Goal: Information Seeking & Learning: Learn about a topic

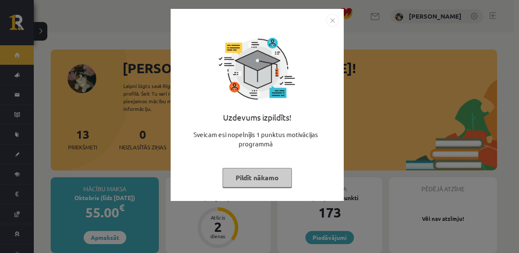
click at [267, 183] on button "Pildīt nākamo" at bounding box center [257, 177] width 69 height 19
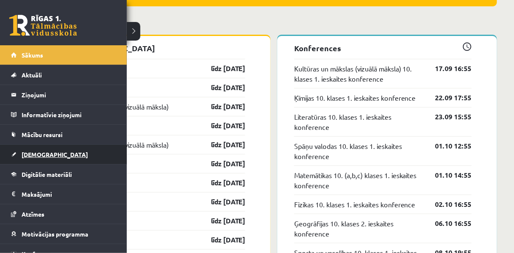
scroll to position [29, 0]
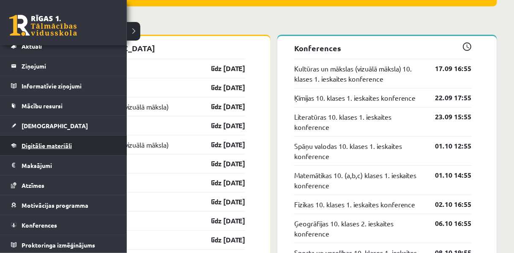
click at [49, 148] on link "Digitālie materiāli" at bounding box center [63, 145] width 105 height 19
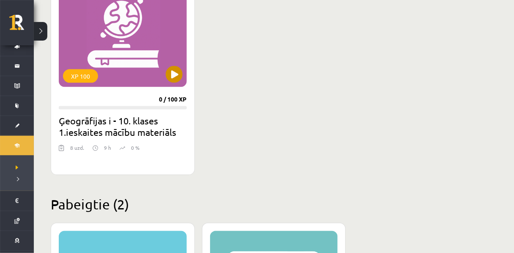
scroll to position [267, 0]
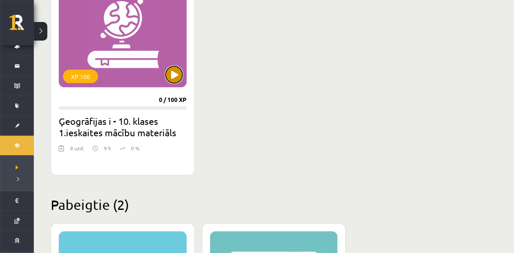
click at [174, 77] on button at bounding box center [174, 74] width 17 height 17
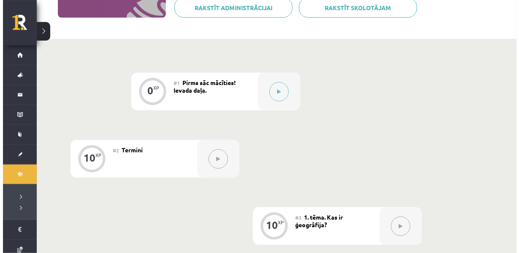
scroll to position [160, 0]
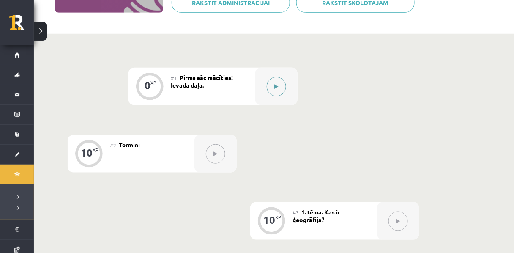
click at [275, 84] on button at bounding box center [276, 86] width 19 height 19
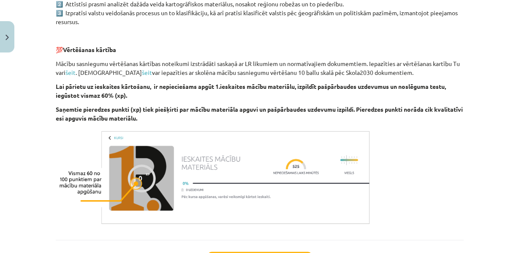
scroll to position [568, 0]
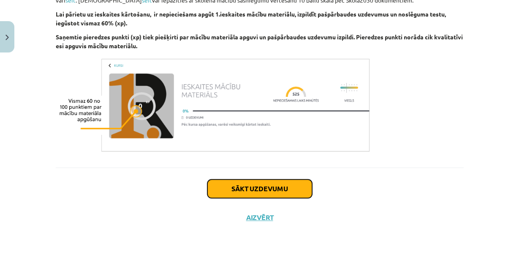
click at [234, 185] on button "Sākt uzdevumu" at bounding box center [259, 188] width 105 height 19
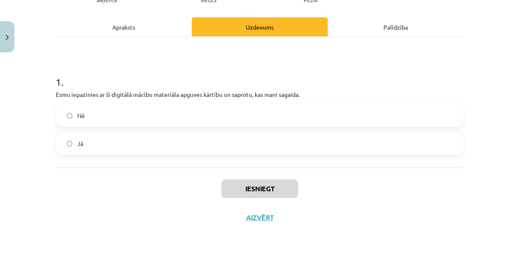
scroll to position [113, 0]
click at [184, 150] on label "Jā" at bounding box center [260, 143] width 406 height 21
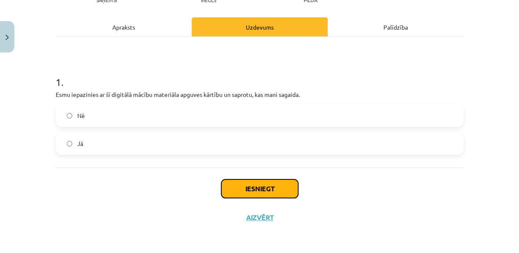
click at [257, 198] on button "Iesniegt" at bounding box center [259, 188] width 77 height 19
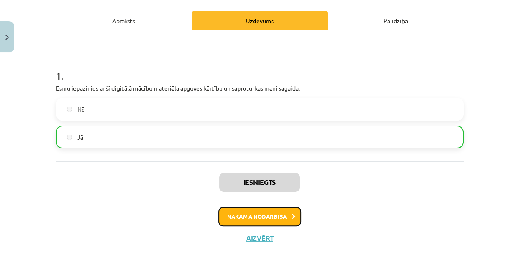
click at [247, 226] on button "Nākamā nodarbība" at bounding box center [259, 216] width 83 height 19
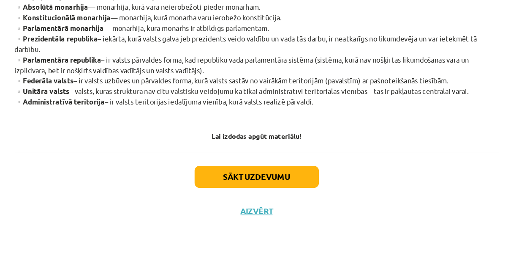
scroll to position [299, 0]
click at [117, 145] on div "Termini Mācību materiāla apguves laikā tev noderēs zināt šos terminus: ▫️Antrop…" at bounding box center [260, 9] width 408 height 295
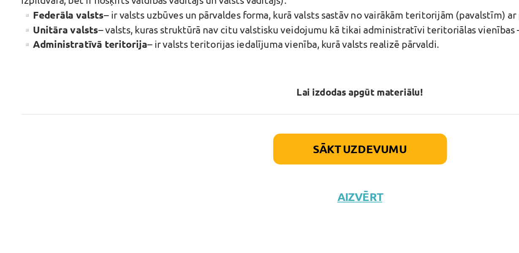
scroll to position [314, 0]
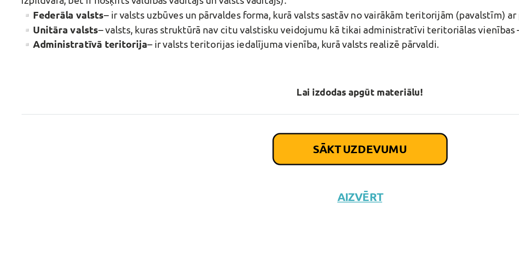
click at [245, 190] on button "Sākt uzdevumu" at bounding box center [259, 188] width 105 height 19
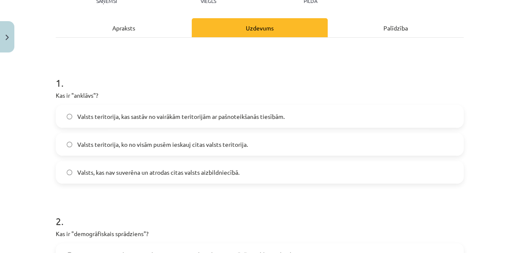
scroll to position [107, 0]
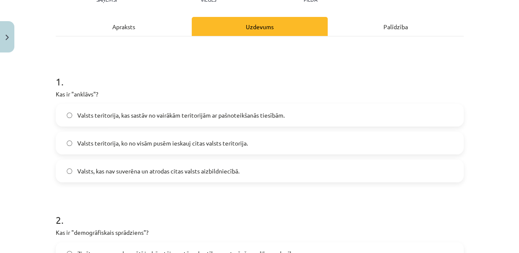
click at [150, 147] on span "Valsts teritorija, ko no visām pusēm ieskauj citas valsts teritorija." at bounding box center [162, 143] width 171 height 9
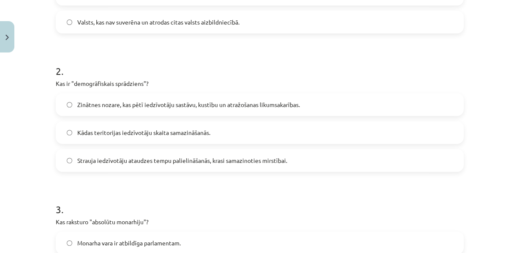
scroll to position [260, 0]
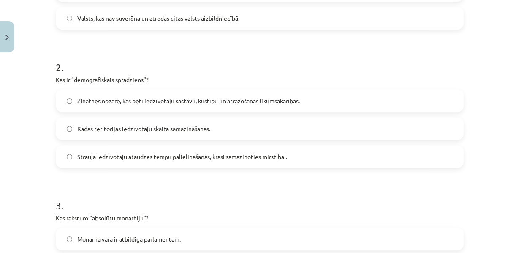
click at [130, 167] on label "Strauja iedzīvotāju ataudzes tempu palielināšanās, krasi samazinoties mirstībai." at bounding box center [260, 156] width 406 height 21
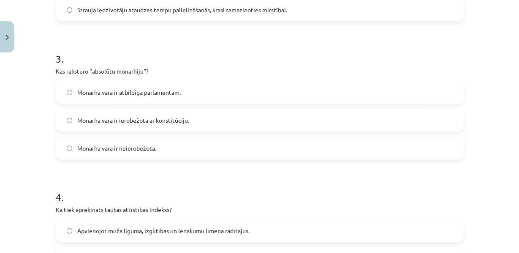
scroll to position [407, 0]
click at [89, 158] on label "Monarha vara ir neierobežota." at bounding box center [260, 147] width 406 height 21
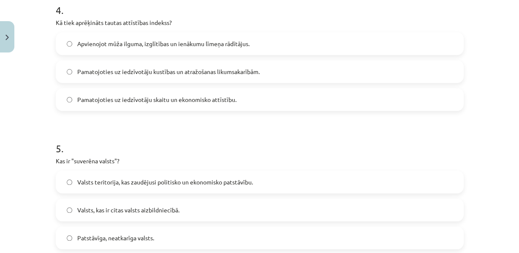
scroll to position [596, 0]
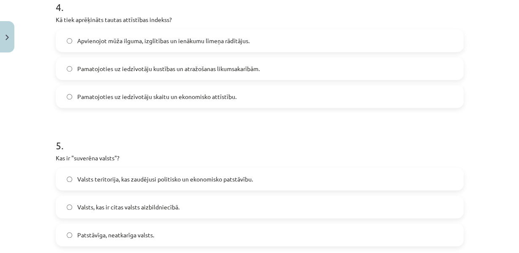
click at [140, 45] on span "Apvienojot mūža ilguma, izglītības un ienākumu līmeņa rādītājus." at bounding box center [163, 40] width 172 height 9
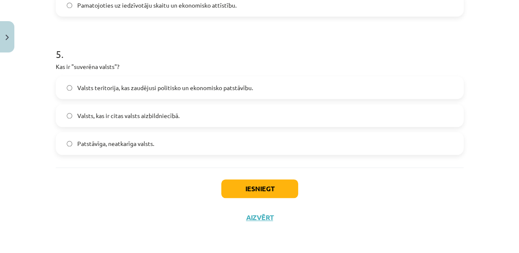
scroll to position [704, 0]
click at [102, 148] on span "Patstāvīga, neatkarīga valsts." at bounding box center [115, 143] width 77 height 9
click at [238, 198] on button "Iesniegt" at bounding box center [259, 188] width 77 height 19
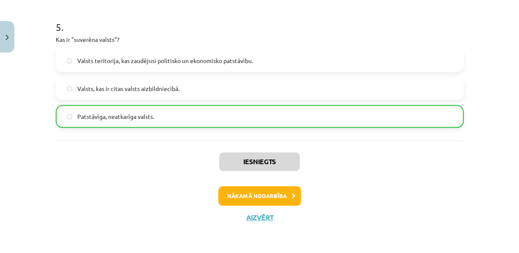
scroll to position [752, 0]
click at [240, 195] on button "Nākamā nodarbība" at bounding box center [259, 195] width 83 height 19
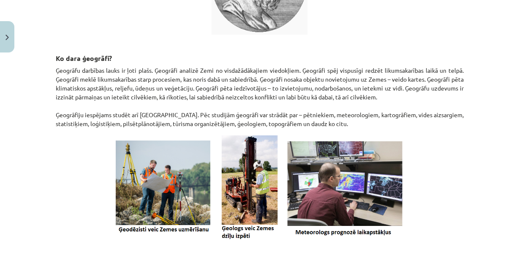
scroll to position [324, 0]
